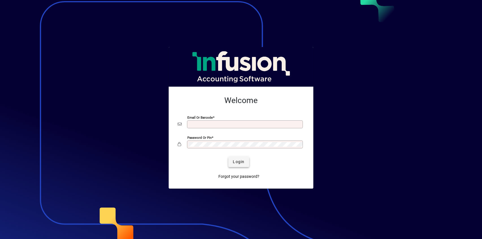
type input "**********"
click at [241, 161] on span "Login" at bounding box center [239, 162] width 12 height 6
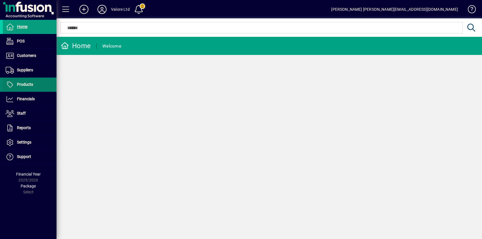
click at [22, 84] on span "Products" at bounding box center [25, 84] width 16 height 5
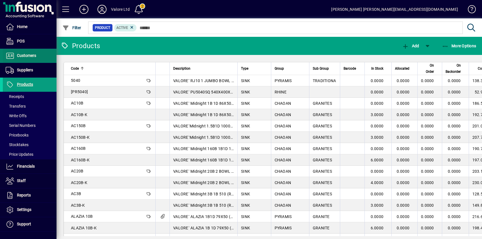
click at [30, 57] on span "Customers" at bounding box center [26, 55] width 19 height 5
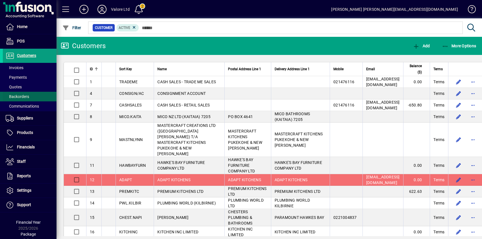
click at [20, 96] on span "Backorders" at bounding box center [17, 96] width 23 height 5
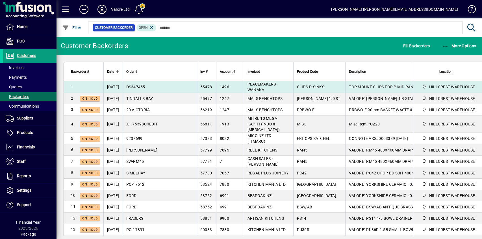
click at [145, 87] on span "DS347455" at bounding box center [135, 87] width 19 height 5
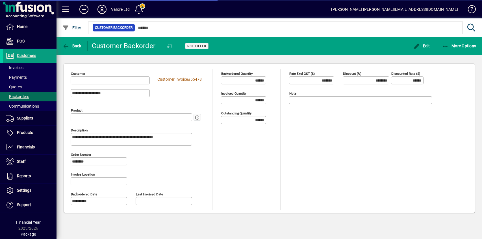
type input "**********"
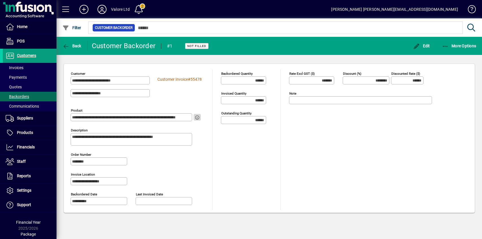
click at [197, 116] on icon "button" at bounding box center [197, 117] width 5 height 4
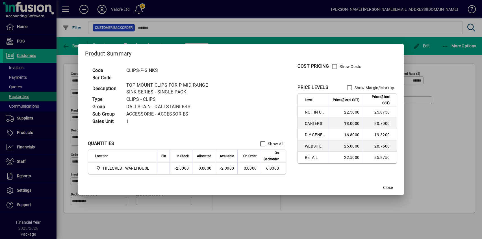
drag, startPoint x: 128, startPoint y: 70, endPoint x: 158, endPoint y: 69, distance: 30.6
click at [158, 69] on td "CLIPS-P-SINKS" at bounding box center [175, 70] width 103 height 7
copy td "CLIPS-P-SINKS"
click at [416, 111] on div at bounding box center [241, 119] width 482 height 239
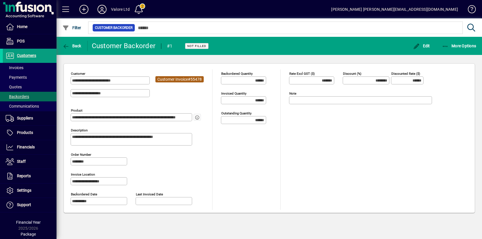
click at [179, 80] on span "Customer Invoice" at bounding box center [173, 79] width 31 height 5
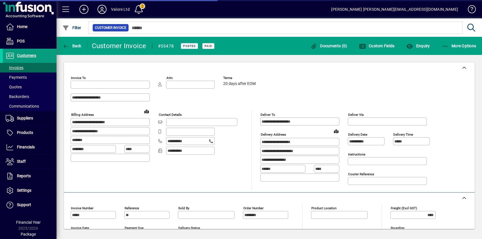
type input "**********"
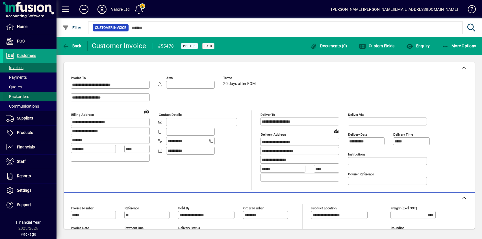
click at [22, 94] on span "Backorders" at bounding box center [17, 96] width 23 height 5
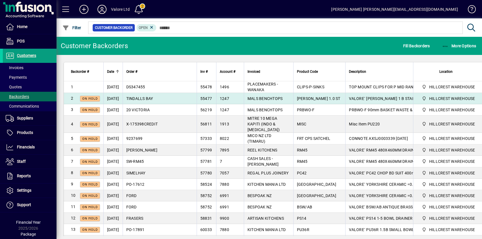
click at [153, 99] on span "TINDALLS BAY" at bounding box center [139, 98] width 27 height 5
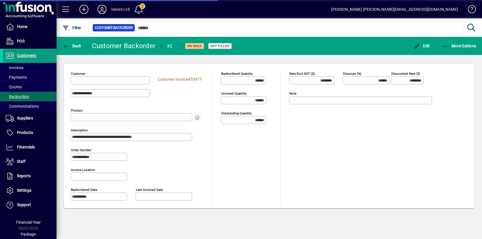
type input "**********"
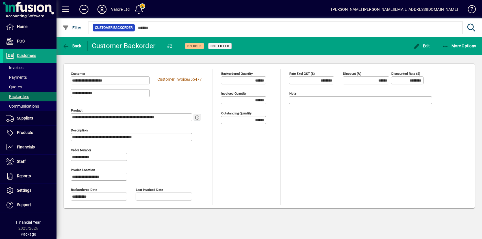
click at [197, 117] on icon "button" at bounding box center [197, 117] width 5 height 4
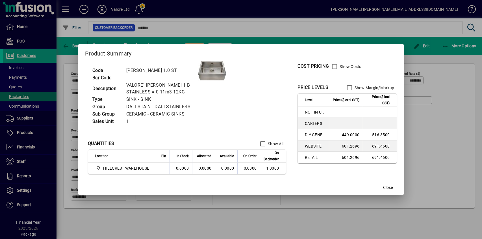
drag, startPoint x: 126, startPoint y: 70, endPoint x: 158, endPoint y: 70, distance: 31.4
click at [158, 70] on td "[PERSON_NAME] 1.0 ST" at bounding box center [161, 70] width 75 height 7
click at [422, 121] on div at bounding box center [241, 119] width 482 height 239
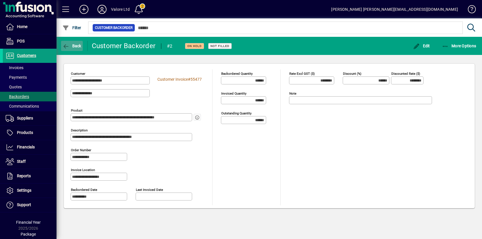
click at [73, 46] on span "Back" at bounding box center [71, 46] width 19 height 5
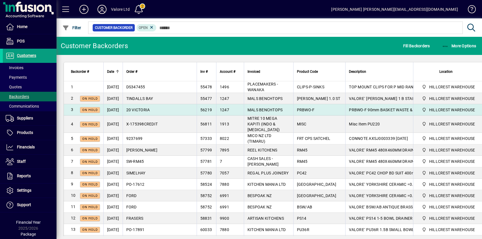
drag, startPoint x: 297, startPoint y: 111, endPoint x: 281, endPoint y: 112, distance: 16.2
click at [297, 112] on span "PRBWO-F" at bounding box center [306, 109] width 18 height 5
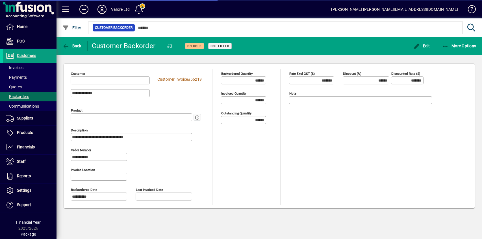
type input "**********"
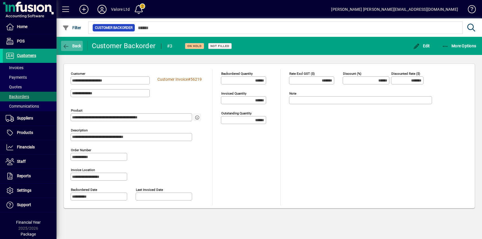
click at [70, 47] on span "Back" at bounding box center [71, 46] width 19 height 5
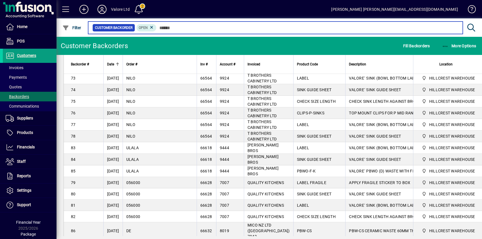
scroll to position [1097, 0]
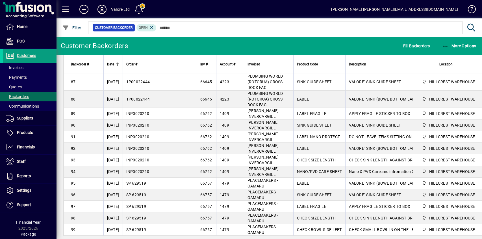
click at [297, 238] on span "LABEL" at bounding box center [303, 241] width 12 height 5
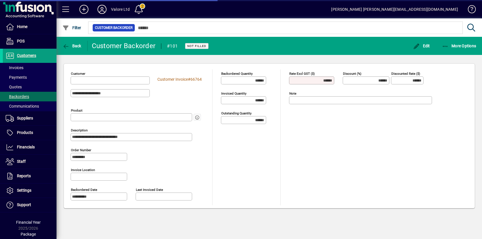
type input "**********"
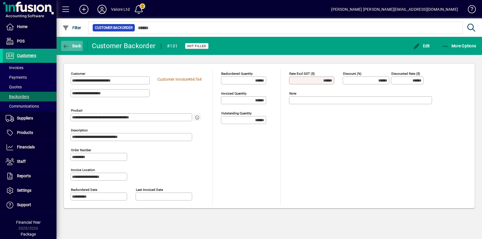
click at [69, 44] on icon "button" at bounding box center [65, 47] width 7 height 6
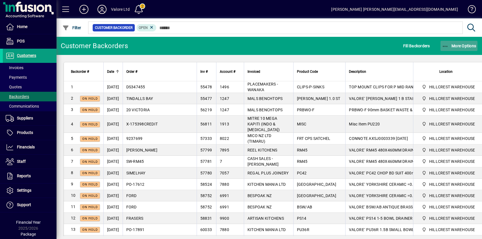
click at [456, 44] on span "More Options" at bounding box center [459, 46] width 34 height 5
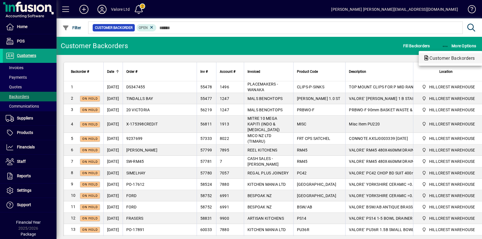
click at [441, 56] on span "Customer Backorders" at bounding box center [451, 57] width 55 height 5
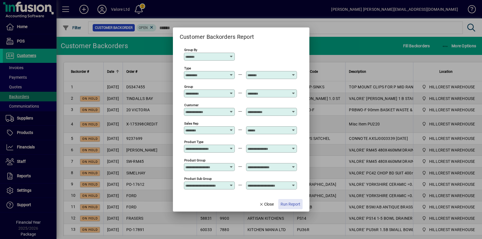
click at [290, 204] on span "Run Report" at bounding box center [291, 204] width 20 height 6
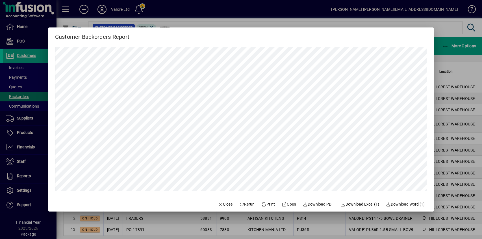
click at [451, 62] on div at bounding box center [241, 119] width 482 height 239
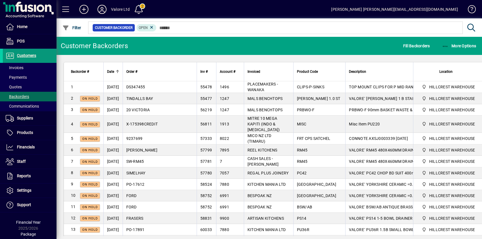
click at [25, 53] on span "Customers" at bounding box center [26, 55] width 19 height 5
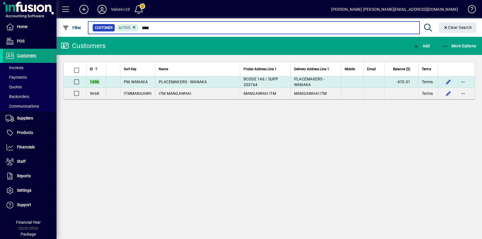
type input "****"
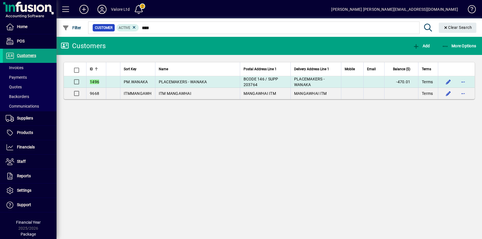
click at [193, 83] on span "PLACEMAKERS - WANAKA" at bounding box center [183, 81] width 48 height 5
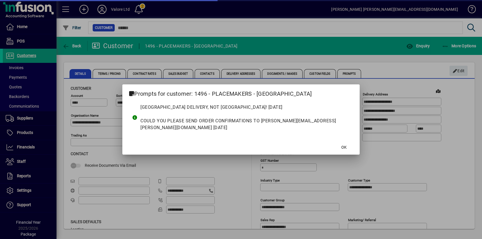
type input "**********"
drag, startPoint x: 346, startPoint y: 148, endPoint x: 352, endPoint y: 145, distance: 6.5
click at [346, 148] on span "OK" at bounding box center [344, 147] width 5 height 6
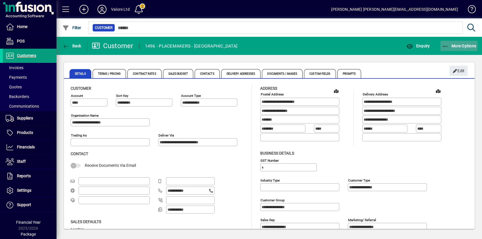
click at [460, 44] on span "More Options" at bounding box center [459, 46] width 34 height 5
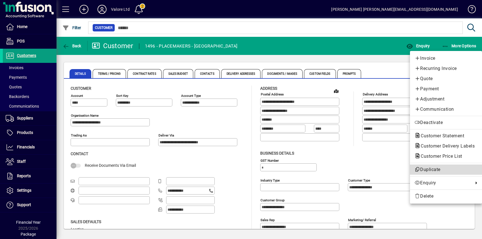
click at [420, 170] on span "Duplicate" at bounding box center [446, 169] width 63 height 7
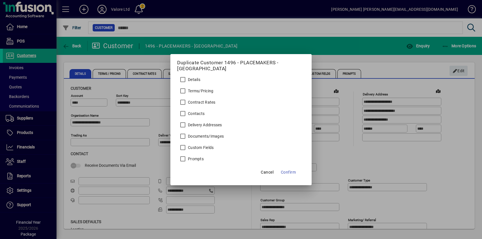
click at [263, 169] on span "Cancel" at bounding box center [267, 172] width 13 height 7
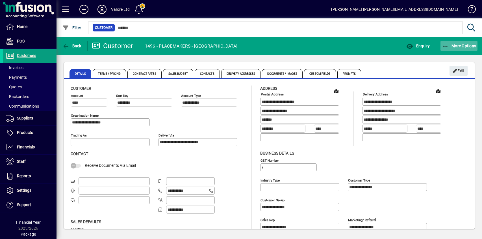
click at [455, 43] on button "More Options" at bounding box center [459, 46] width 37 height 10
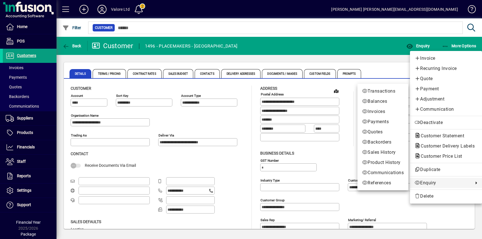
click at [424, 183] on span "Enquiry" at bounding box center [443, 182] width 56 height 7
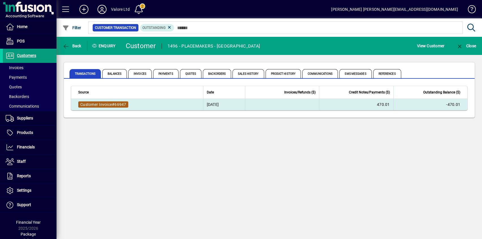
click at [111, 103] on span "Customer Invoice" at bounding box center [96, 104] width 32 height 5
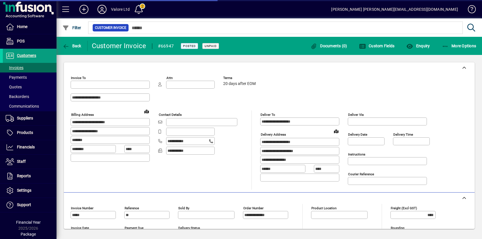
type input "**********"
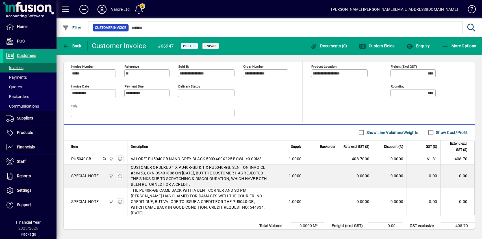
scroll to position [161, 0]
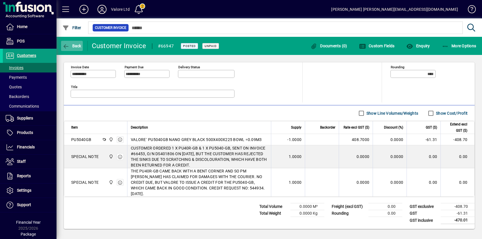
click at [65, 44] on icon "button" at bounding box center [65, 47] width 7 height 6
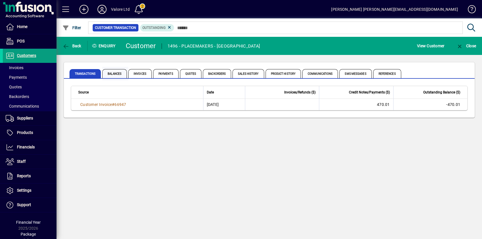
click at [118, 74] on span "Balances" at bounding box center [114, 73] width 25 height 9
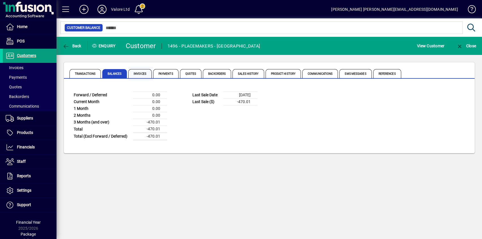
click at [139, 71] on span "Invoices" at bounding box center [139, 73] width 23 height 9
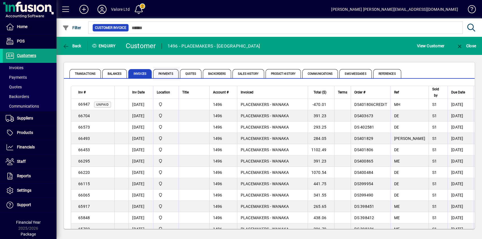
click at [169, 73] on span "Payments" at bounding box center [165, 73] width 25 height 9
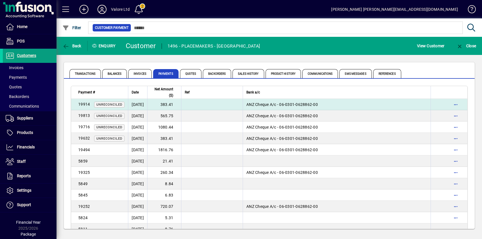
click at [144, 105] on td "[DATE]" at bounding box center [137, 104] width 19 height 11
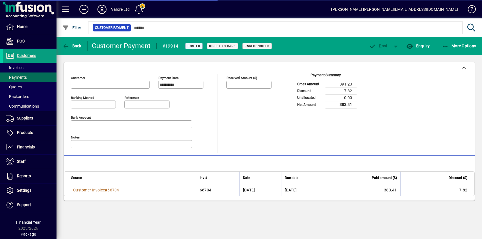
type input "**********"
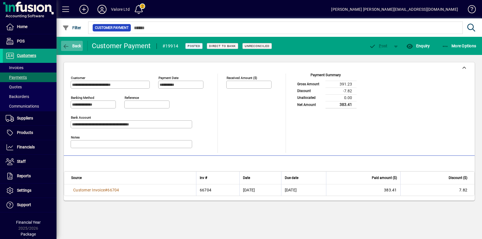
click at [72, 45] on span "Back" at bounding box center [71, 46] width 19 height 5
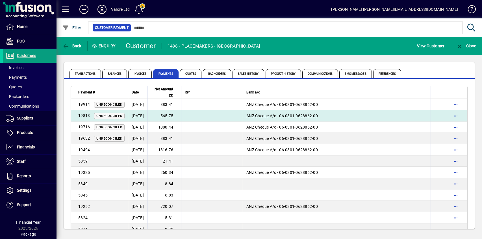
click at [178, 116] on td "565.75" at bounding box center [164, 115] width 34 height 11
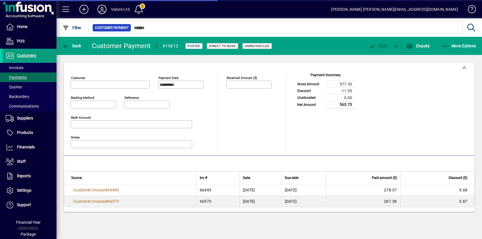
type input "**********"
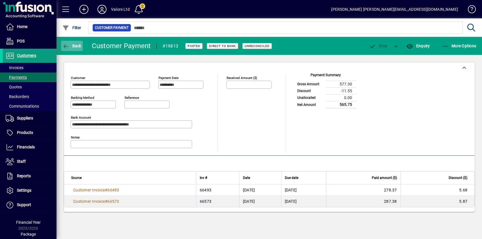
click at [74, 45] on span "Back" at bounding box center [71, 46] width 19 height 5
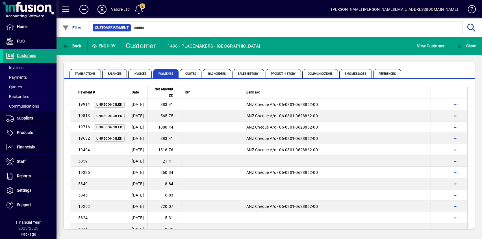
click at [120, 75] on span "Balances" at bounding box center [114, 73] width 25 height 9
